Goal: Find specific page/section: Find specific page/section

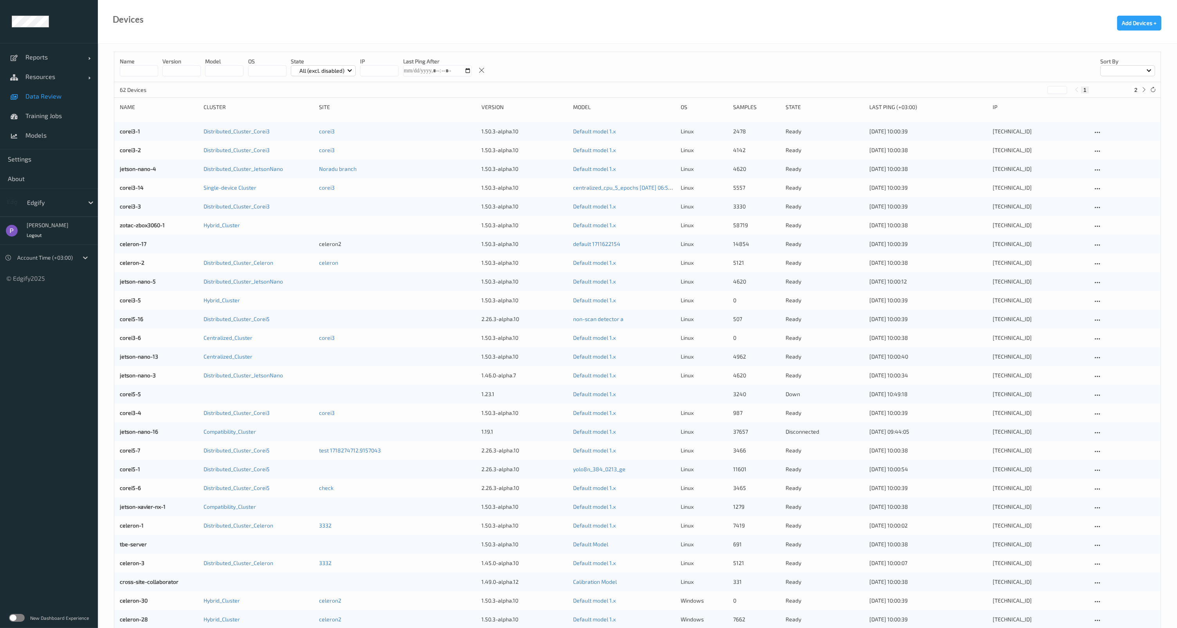
click at [51, 99] on span "Data Review" at bounding box center [57, 96] width 65 height 8
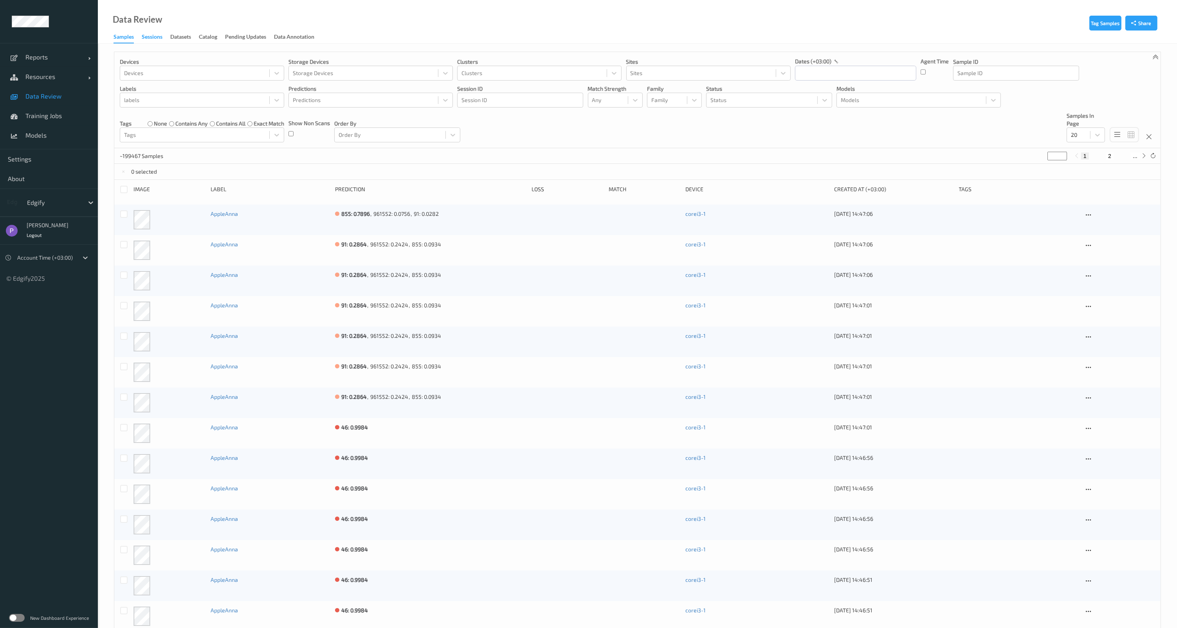
click at [151, 40] on div "Sessions" at bounding box center [152, 38] width 21 height 10
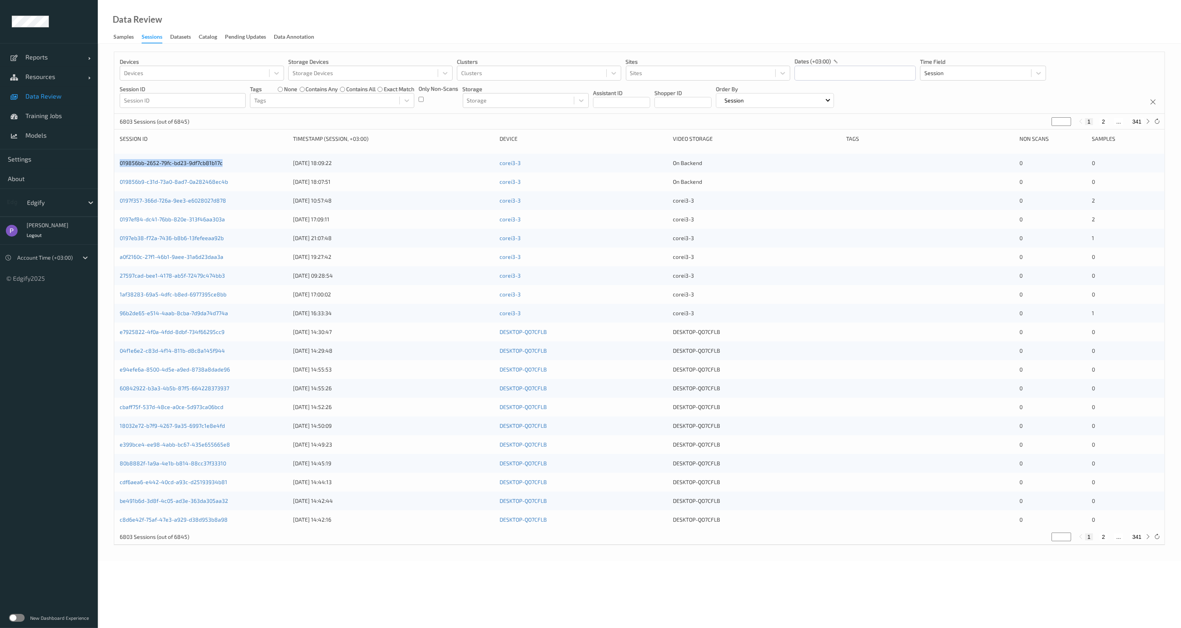
drag, startPoint x: 227, startPoint y: 163, endPoint x: 111, endPoint y: 163, distance: 116.2
click at [111, 163] on div "Devices Devices Storage Devices Storage Devices Clusters Clusters Sites Sites d…" at bounding box center [640, 303] width 1084 height 518
copy link "019856bb-2652-79fc-bd23-9df7cb81b17c"
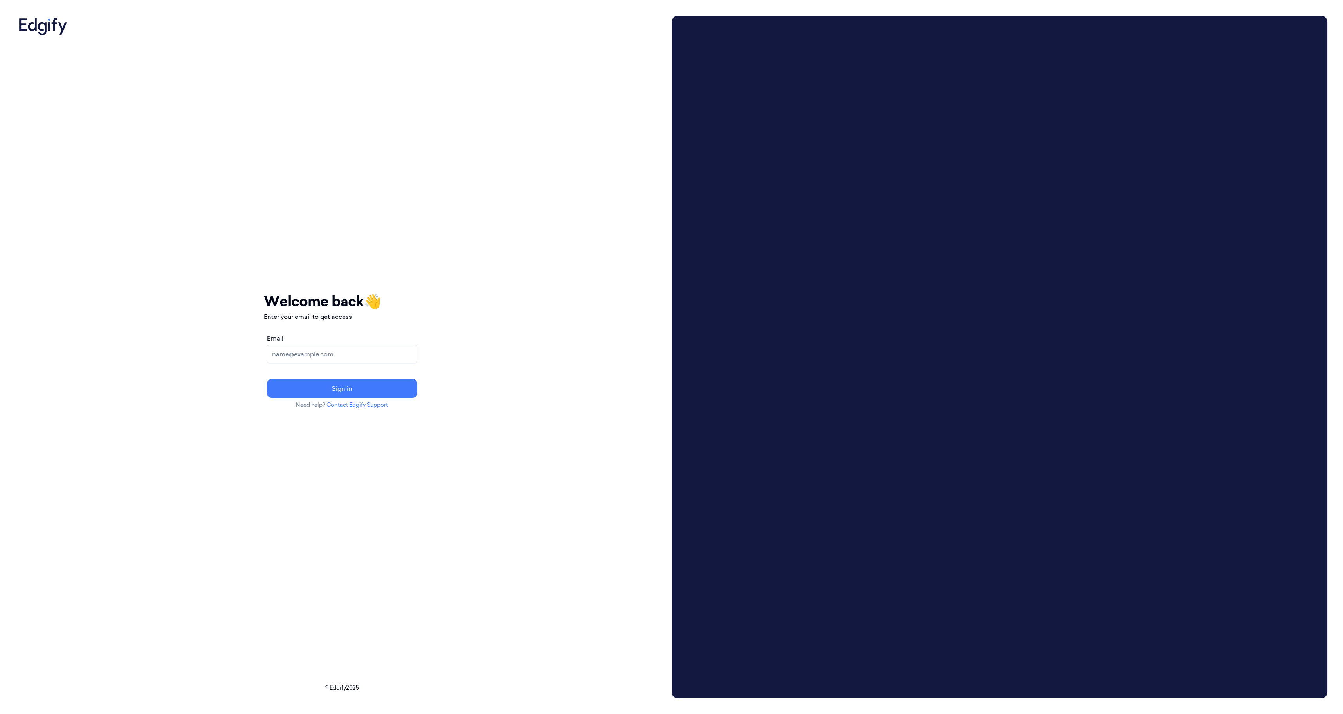
click at [372, 348] on input "Email" at bounding box center [342, 354] width 150 height 19
type input "[PERSON_NAME][EMAIL_ADDRESS]"
click at [366, 383] on button "Sign in" at bounding box center [342, 388] width 150 height 19
